Goal: Information Seeking & Learning: Find contact information

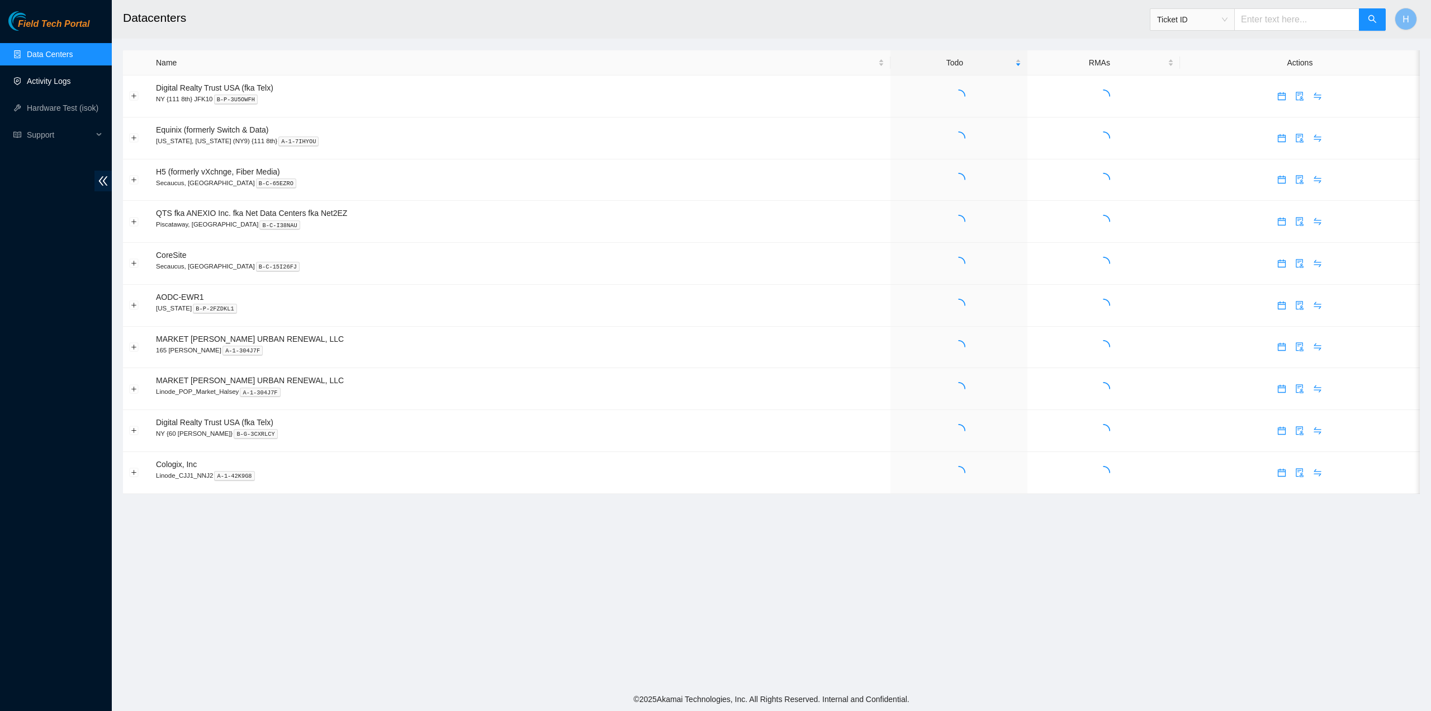
drag, startPoint x: 68, startPoint y: 77, endPoint x: 88, endPoint y: 80, distance: 19.9
click at [68, 77] on link "Activity Logs" at bounding box center [49, 81] width 44 height 9
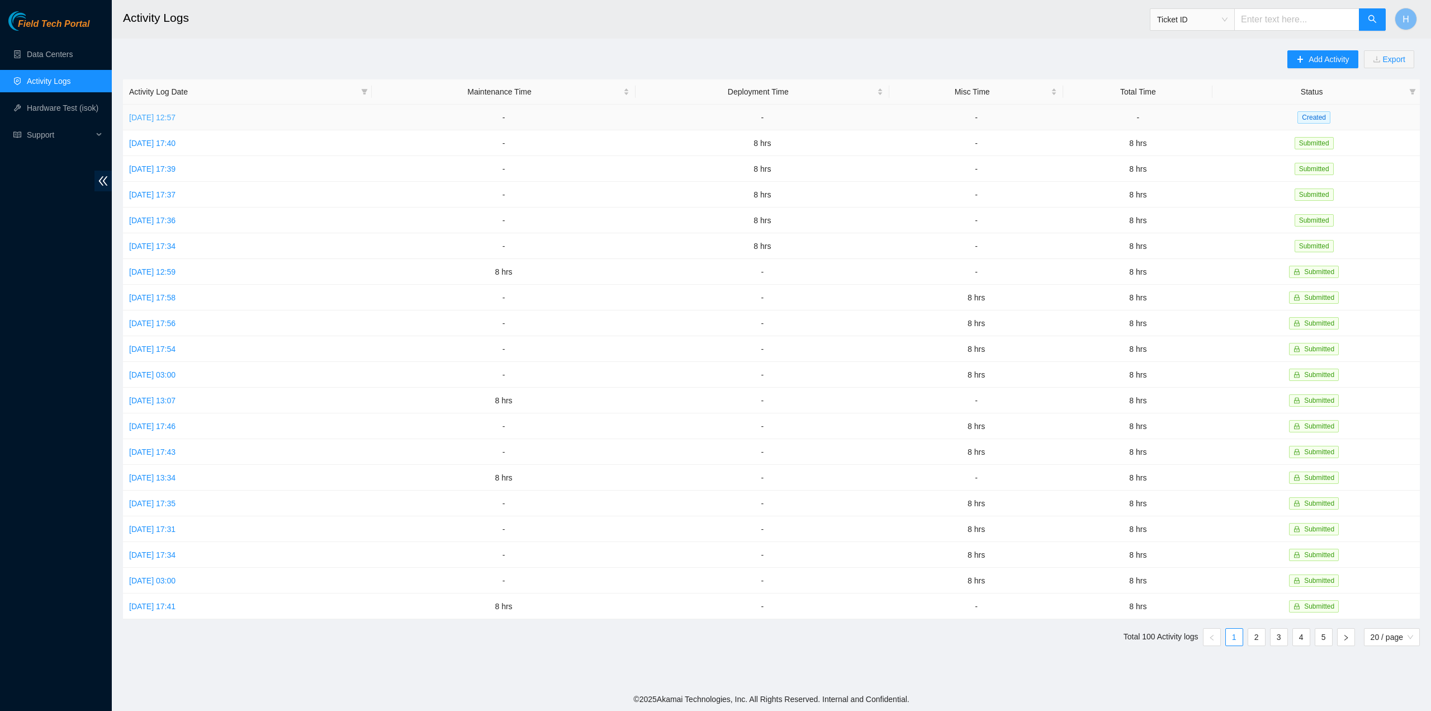
click at [153, 117] on link "[DATE] 12:57" at bounding box center [152, 117] width 46 height 9
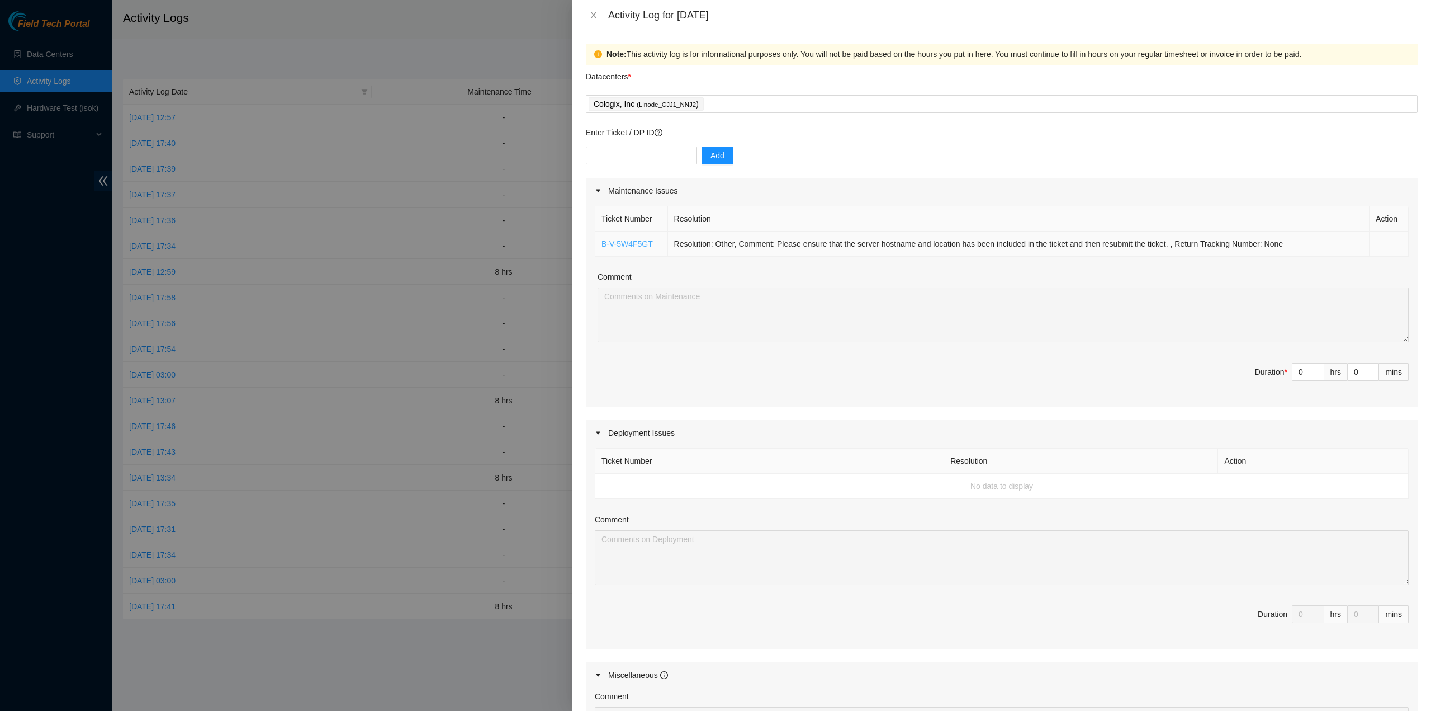
click at [623, 246] on link "B-V-5W4F5GT" at bounding box center [627, 243] width 51 height 9
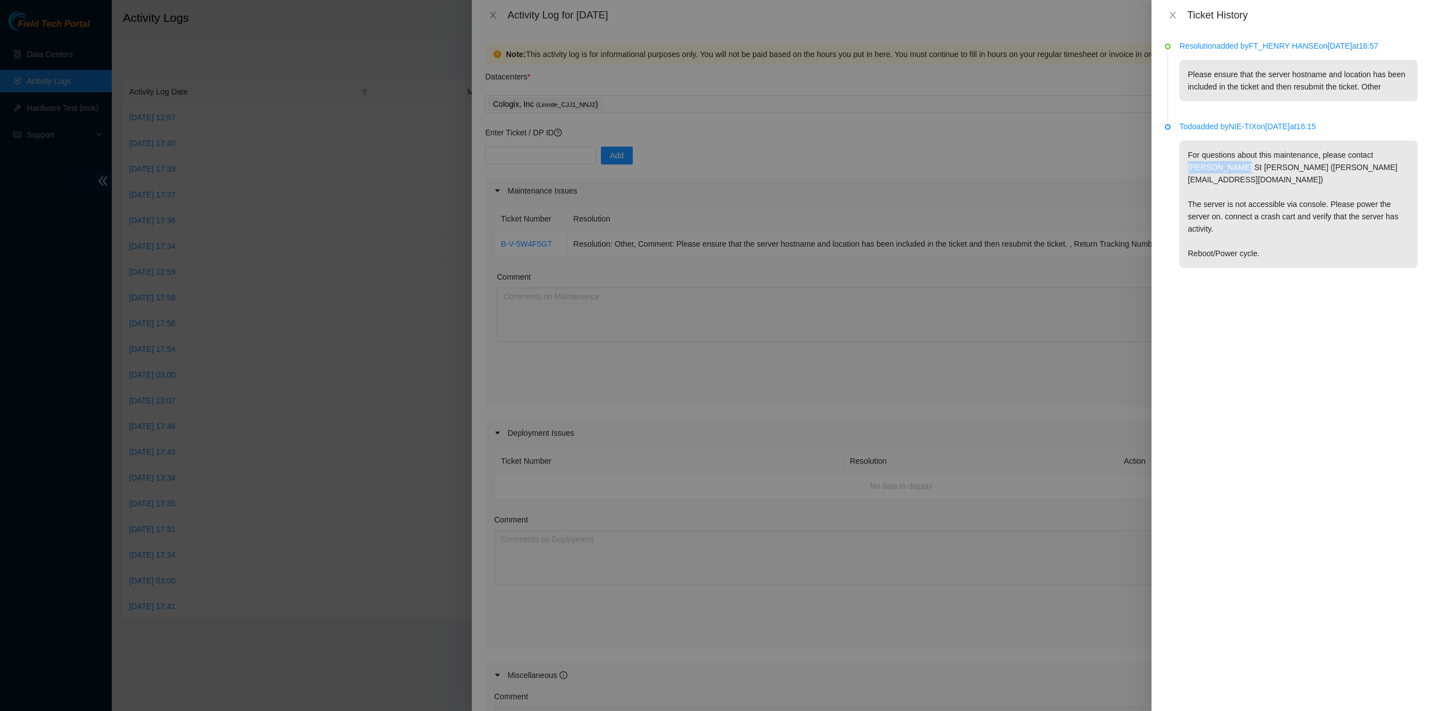
drag, startPoint x: 1201, startPoint y: 168, endPoint x: 1375, endPoint y: 154, distance: 174.4
click at [1375, 154] on p "For questions about this maintenance, please contact [PERSON_NAME] St [PERSON_N…" at bounding box center [1299, 203] width 238 height 127
click at [1315, 206] on p "For questions about this maintenance, please contact [PERSON_NAME] St [PERSON_N…" at bounding box center [1299, 203] width 238 height 127
click at [1171, 12] on icon "close" at bounding box center [1172, 15] width 9 height 9
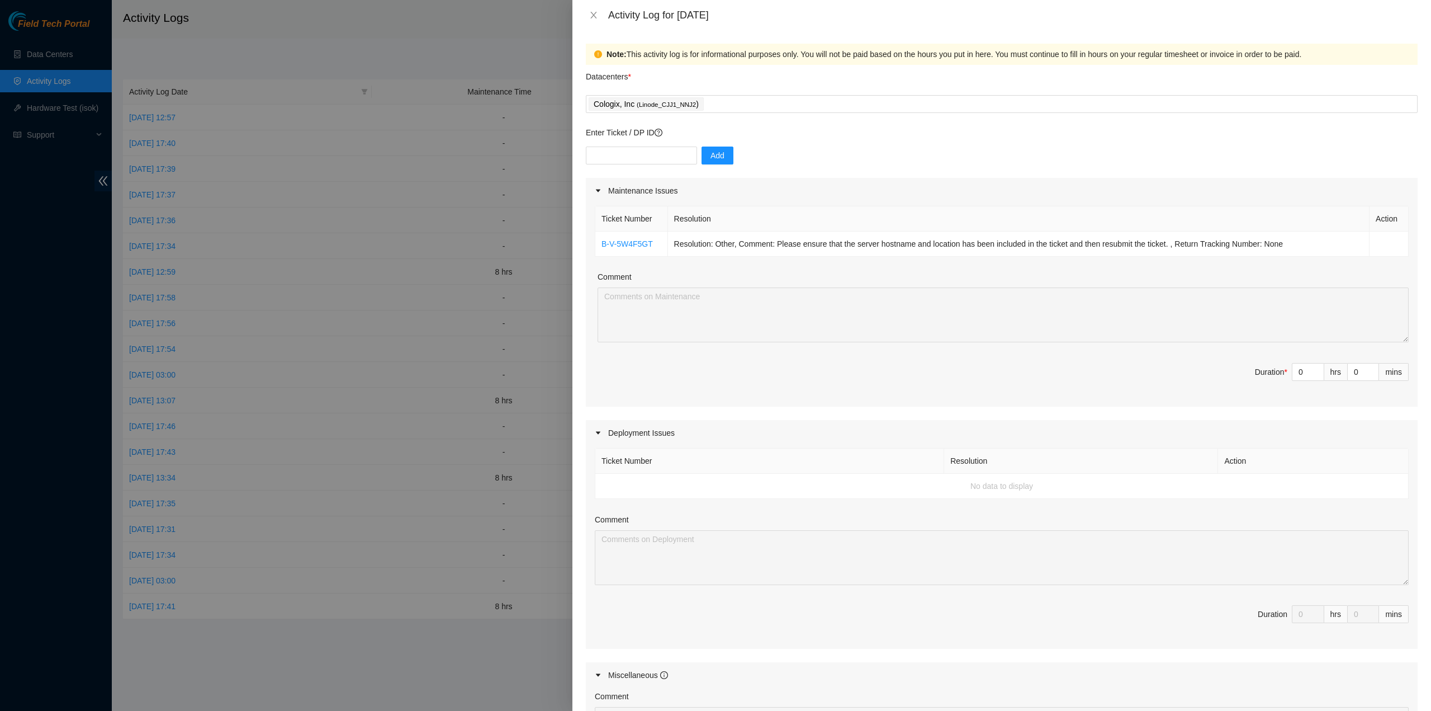
click at [805, 190] on div "Maintenance Issues" at bounding box center [1002, 191] width 832 height 26
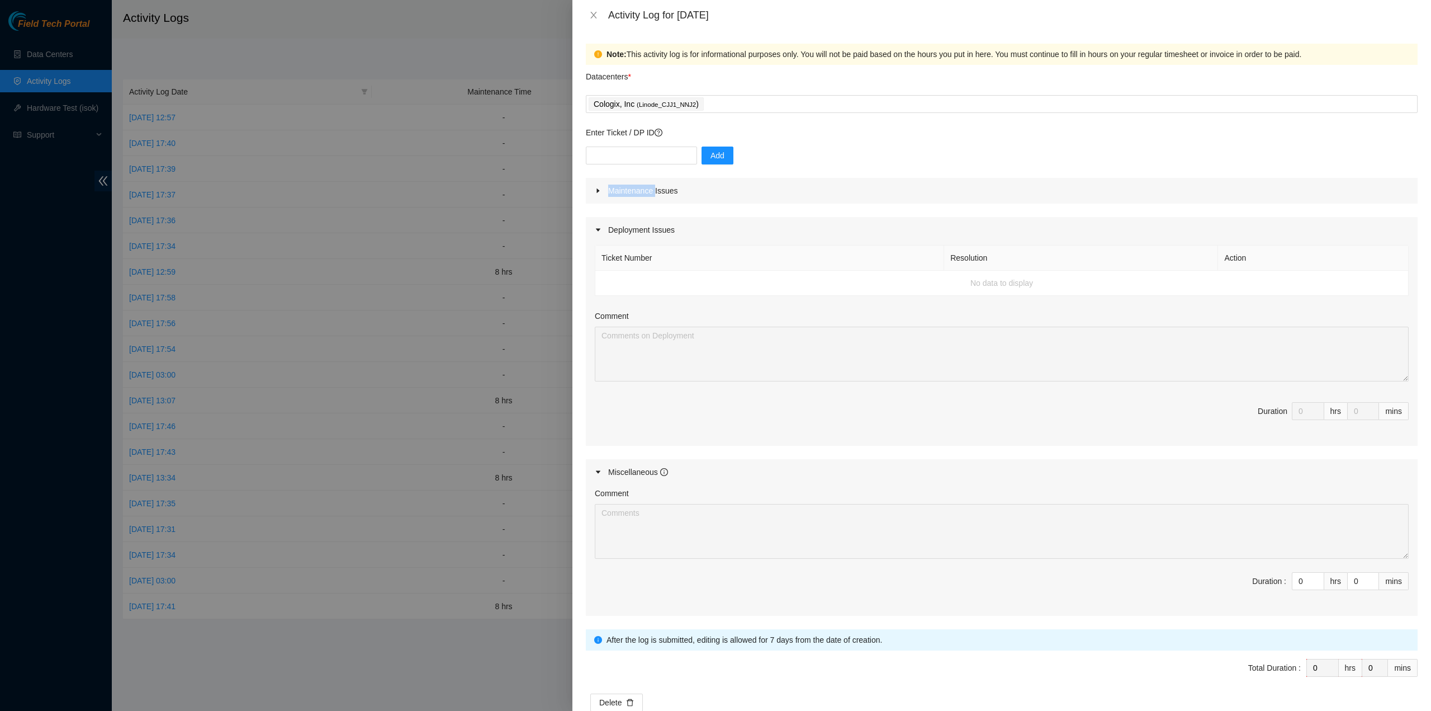
click at [805, 190] on div "Maintenance Issues" at bounding box center [1002, 191] width 832 height 26
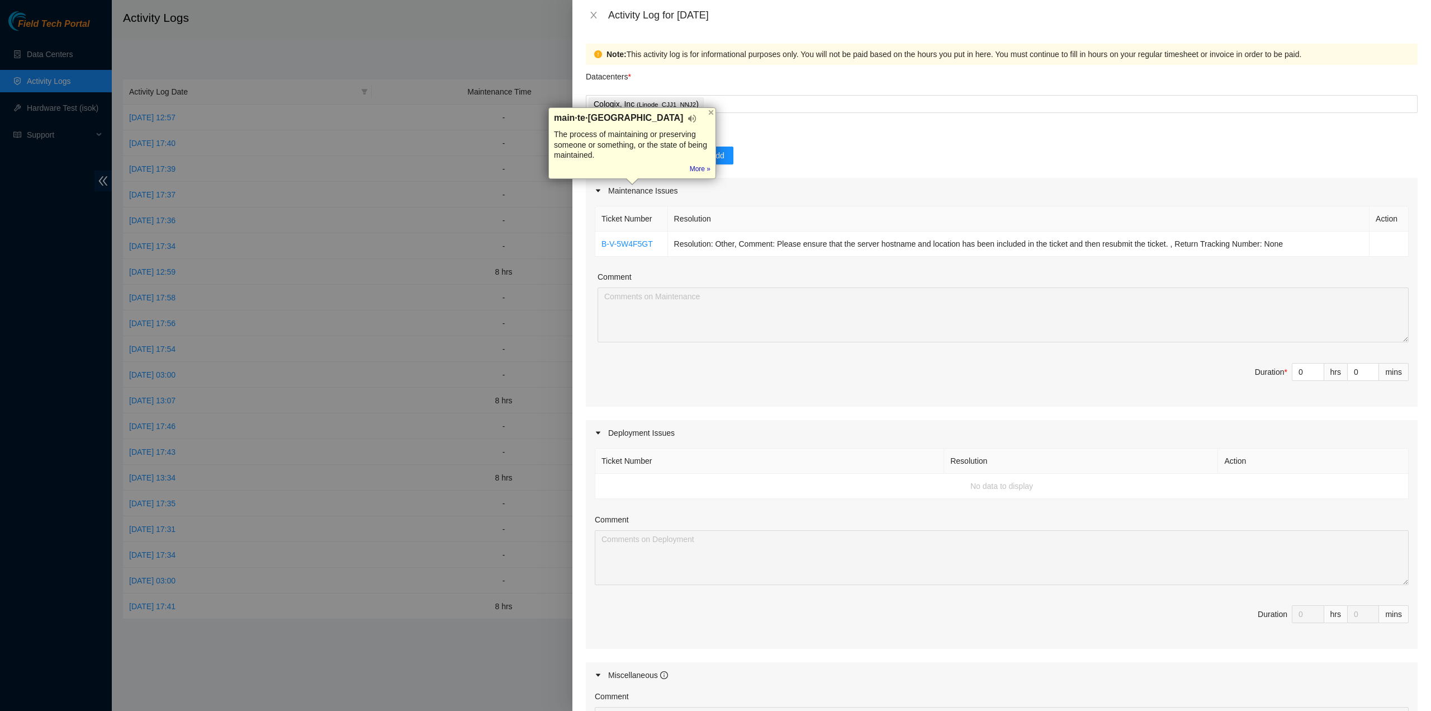
click at [808, 143] on div "Enter Ticket / DP ID Add" at bounding box center [1002, 151] width 832 height 51
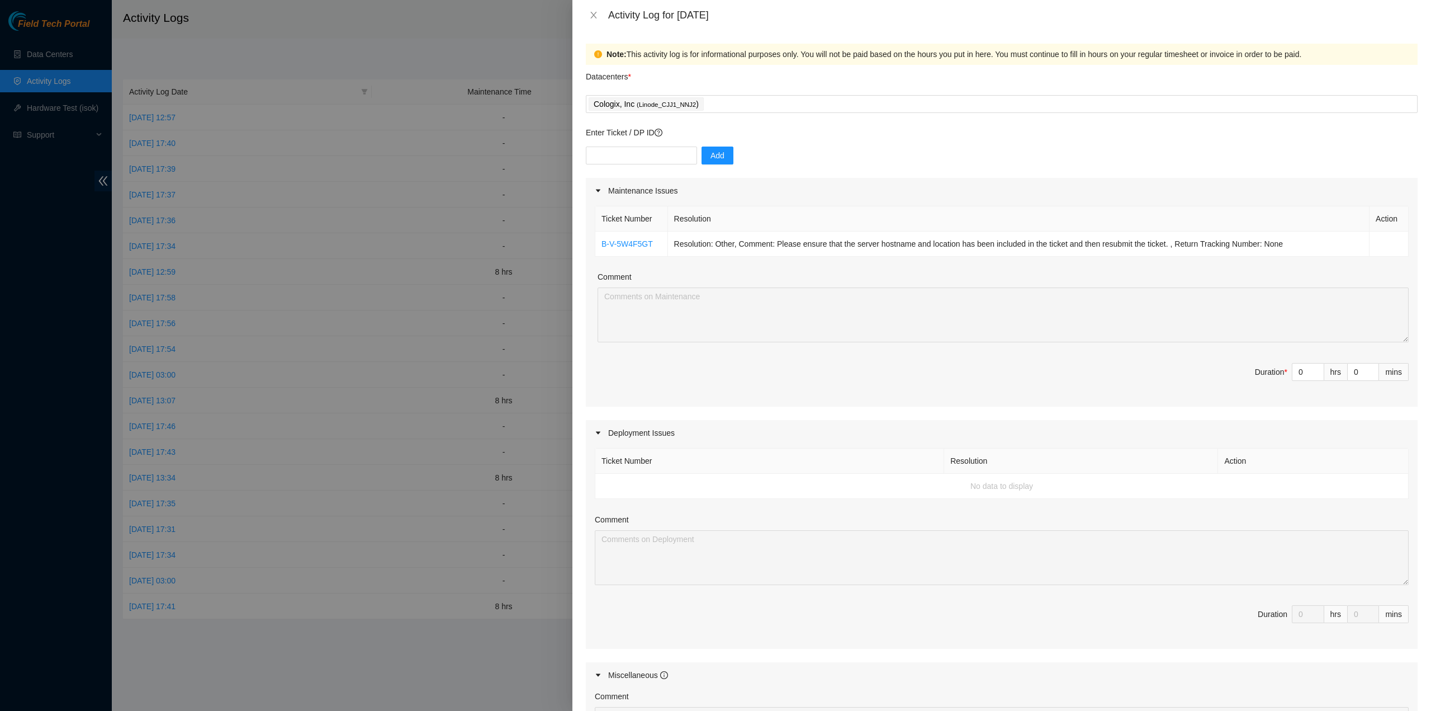
click at [839, 478] on td "No data to display" at bounding box center [1001, 485] width 813 height 25
